Goal: Navigation & Orientation: Find specific page/section

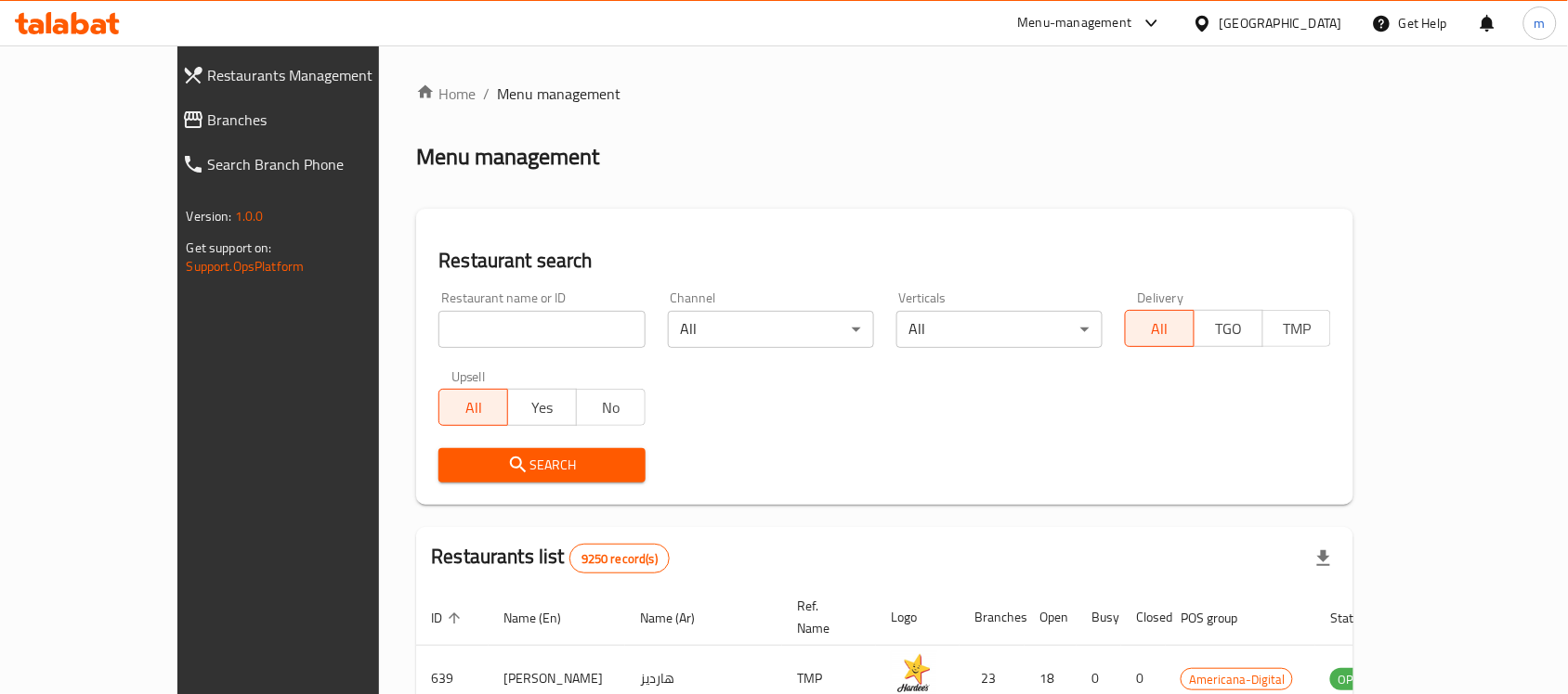
click at [208, 111] on span "Branches" at bounding box center [316, 119] width 217 height 22
click at [208, 121] on span "Branches" at bounding box center [316, 119] width 217 height 22
click at [208, 127] on span "Branches" at bounding box center [316, 119] width 217 height 22
click at [208, 125] on span "Branches" at bounding box center [316, 119] width 217 height 22
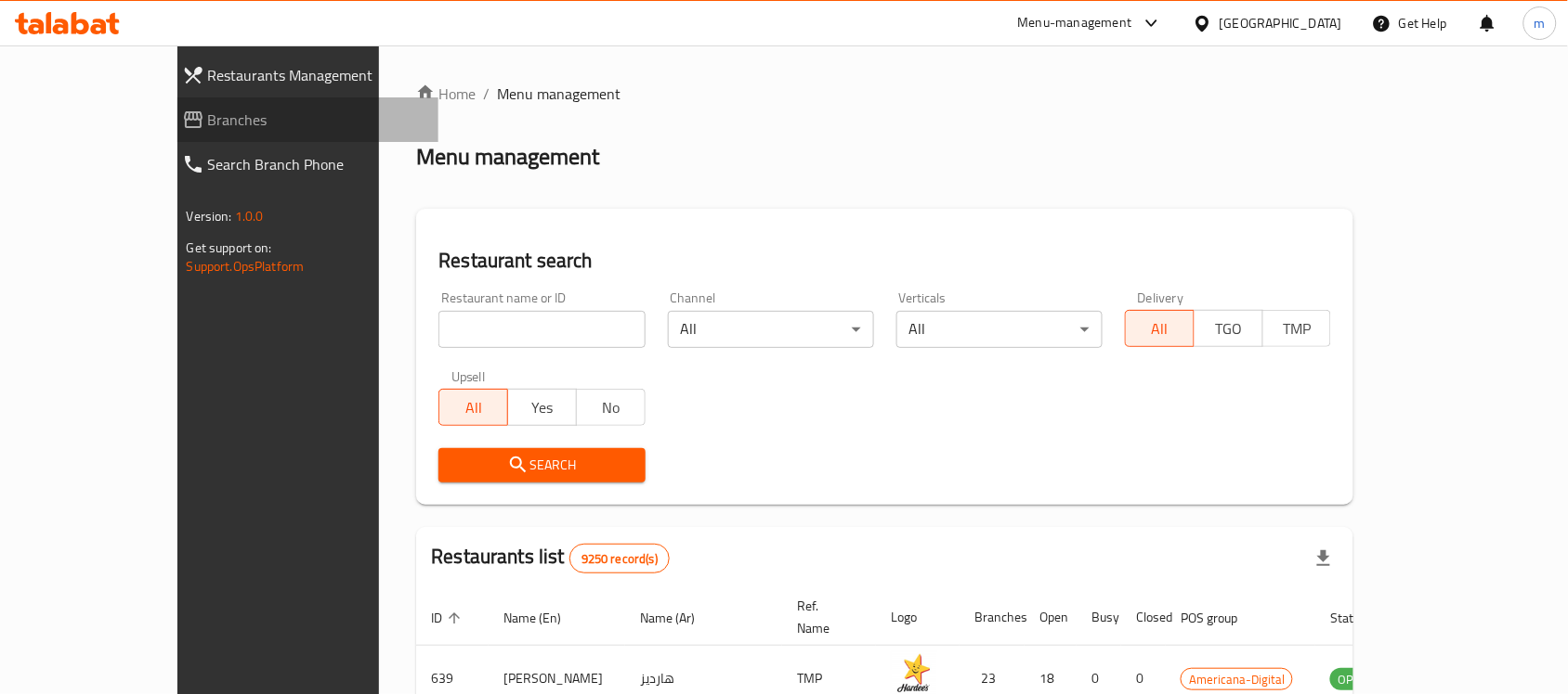
click at [208, 123] on span "Branches" at bounding box center [316, 119] width 217 height 22
